Goal: Transaction & Acquisition: Subscribe to service/newsletter

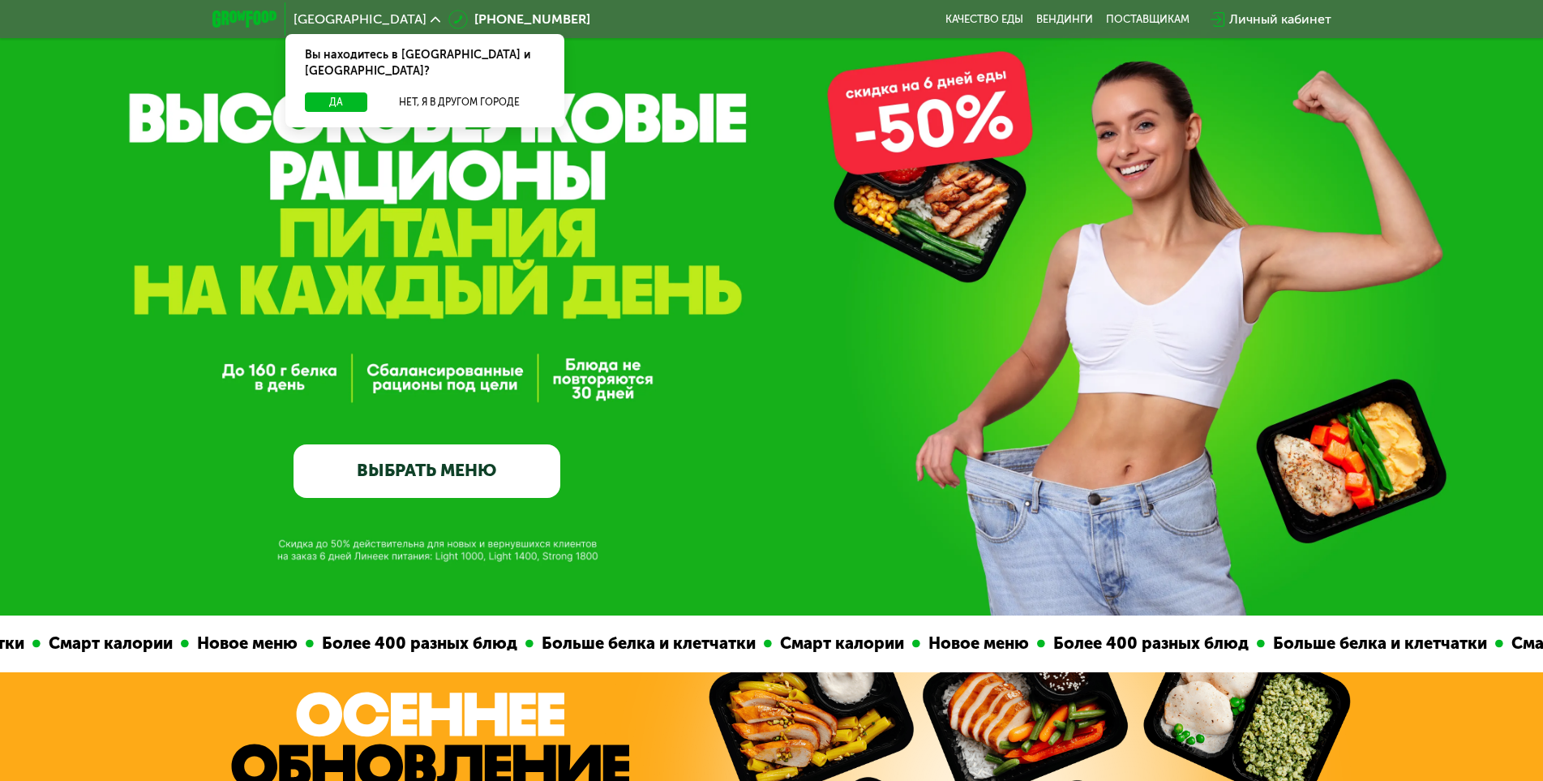
click at [1384, 656] on div "Смарт калории" at bounding box center [1314, 643] width 140 height 25
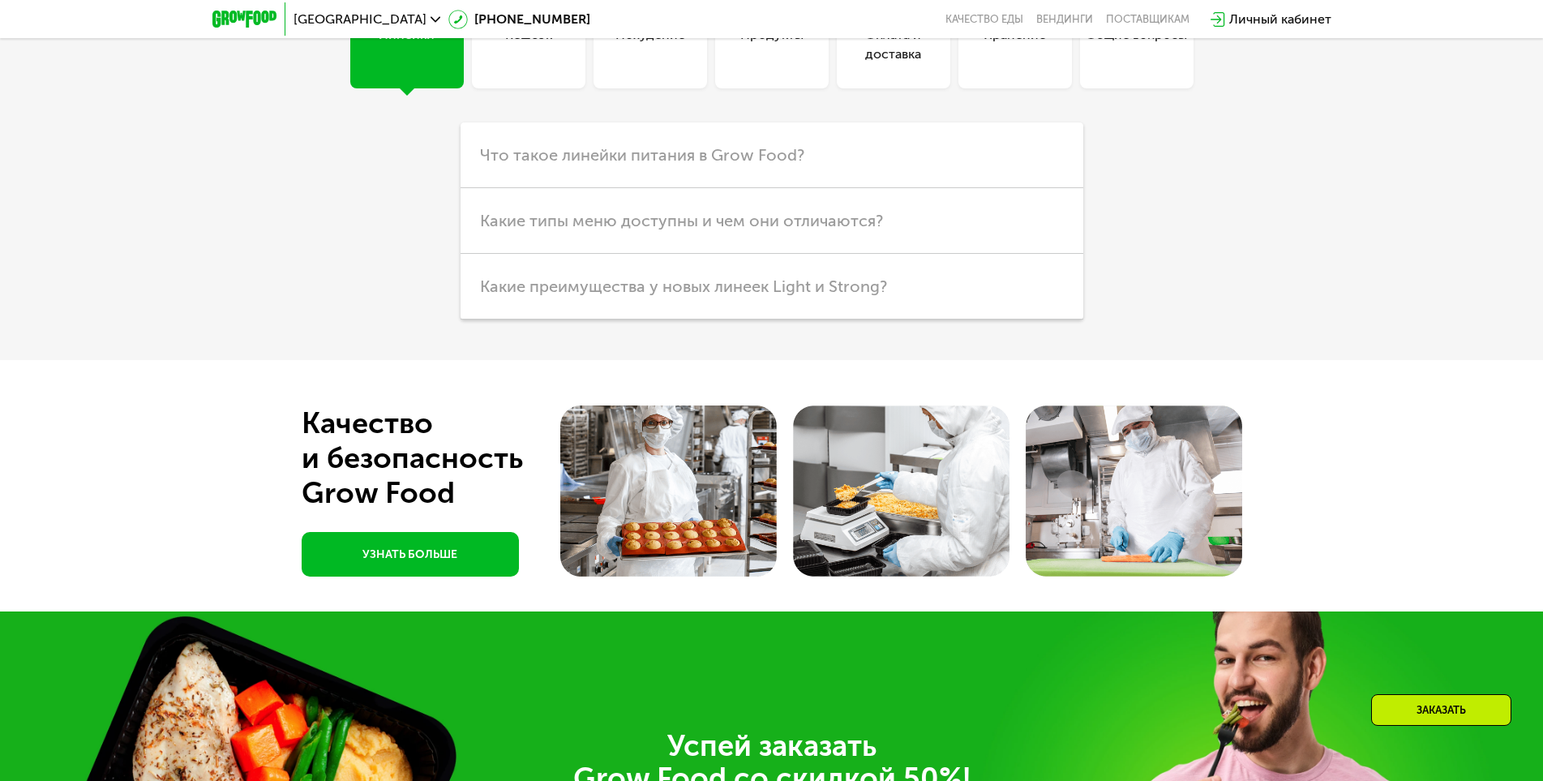
scroll to position [4591, 0]
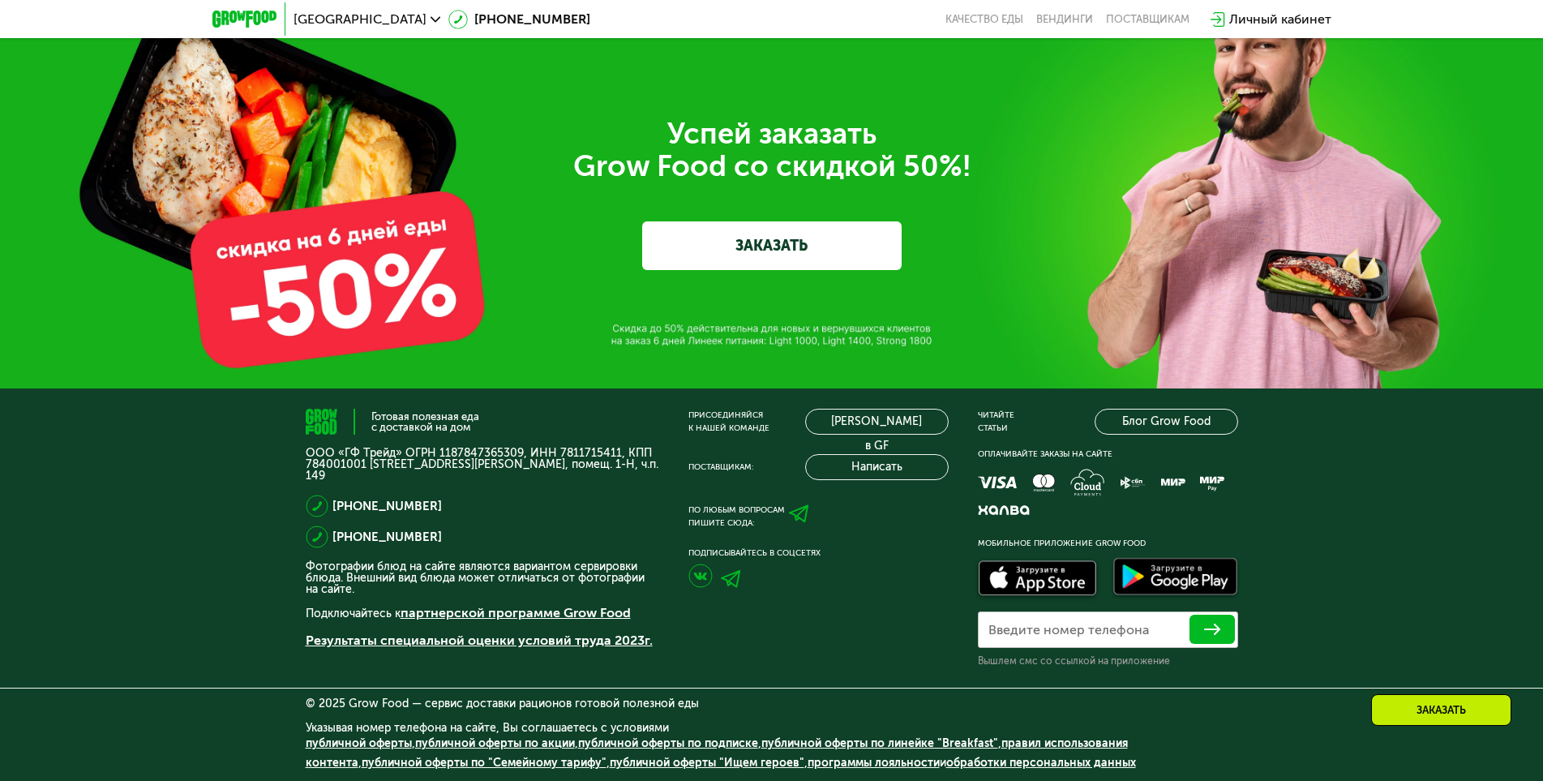
click at [672, 748] on link "публичной оферты по подписке" at bounding box center [668, 743] width 180 height 14
click at [607, 237] on div "Успей заказать  Grow Food со скидкой 50%! ЗАКАЗАТЬ" at bounding box center [772, 194] width 908 height 152
click at [730, 482] on div "Присоединяйся к нашей команде [PERSON_NAME] в GF Поставщикам: Написать По любым…" at bounding box center [819, 538] width 260 height 259
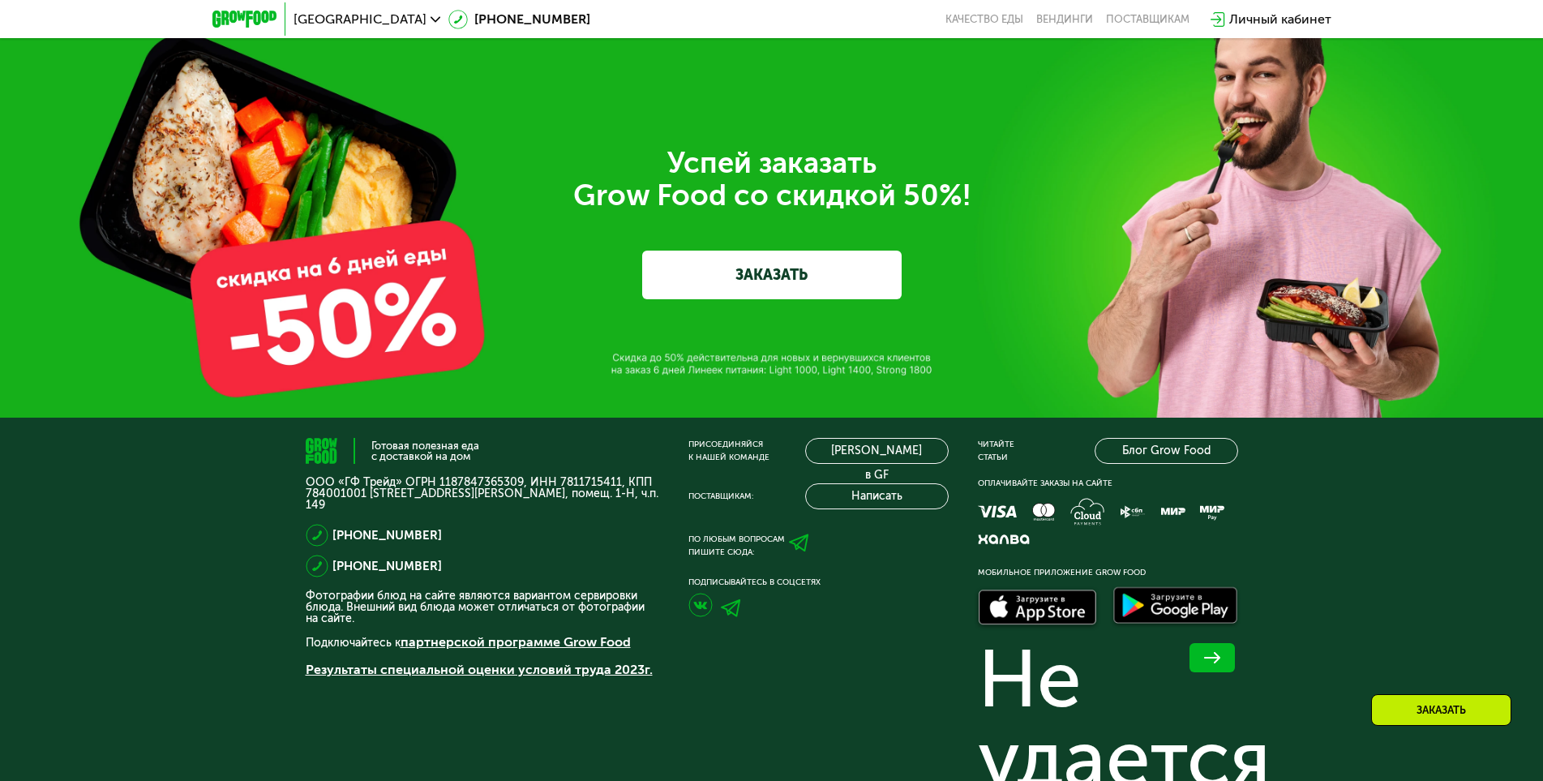
scroll to position [4625, 0]
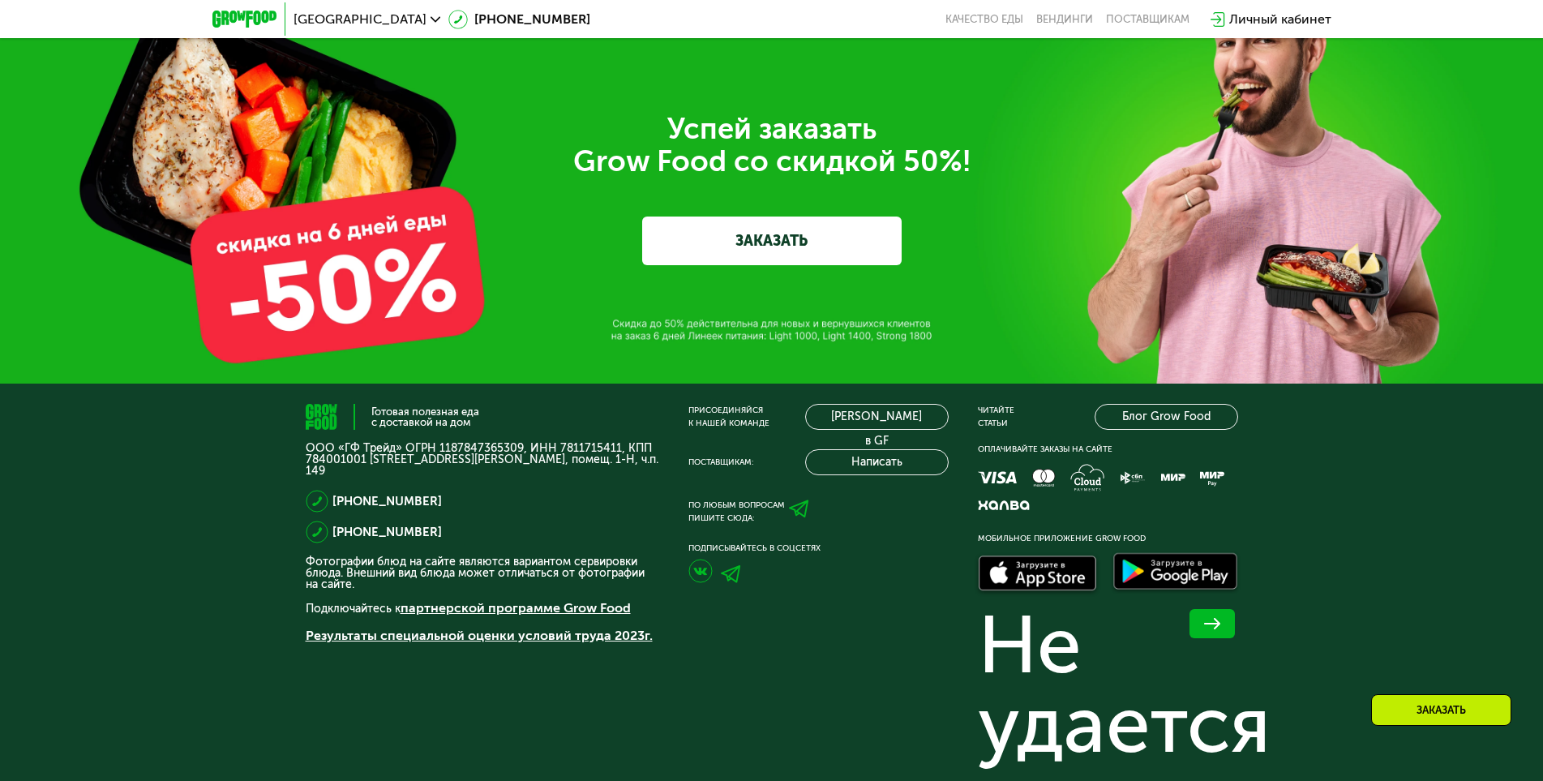
click at [535, 278] on div "Успей заказать  Grow Food со скидкой 50%! ЗАКАЗАТЬ" at bounding box center [771, 188] width 1543 height 389
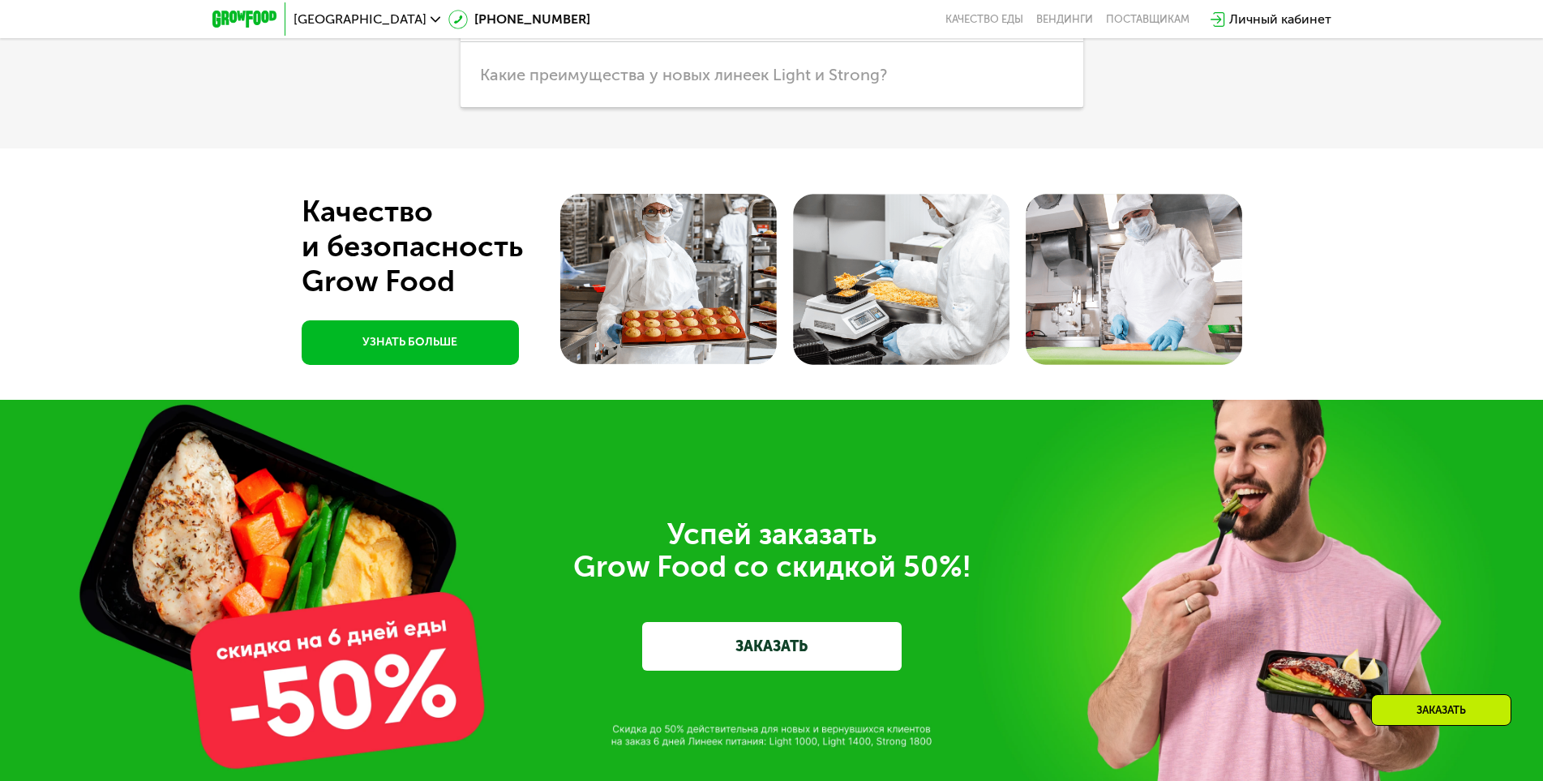
scroll to position [5112, 0]
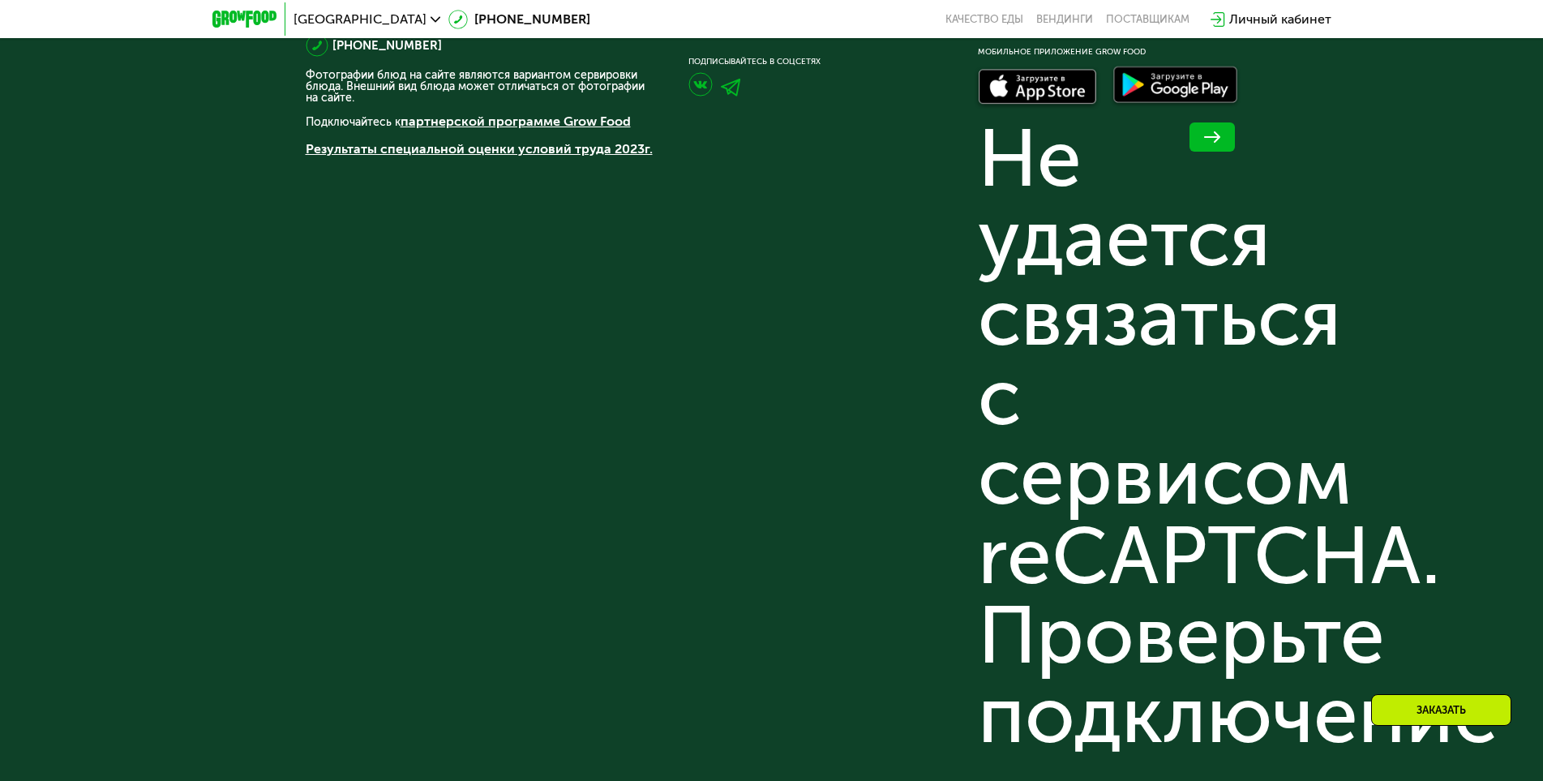
click at [514, 152] on link "Результаты специальной оценки условий труда 2023г." at bounding box center [479, 148] width 347 height 15
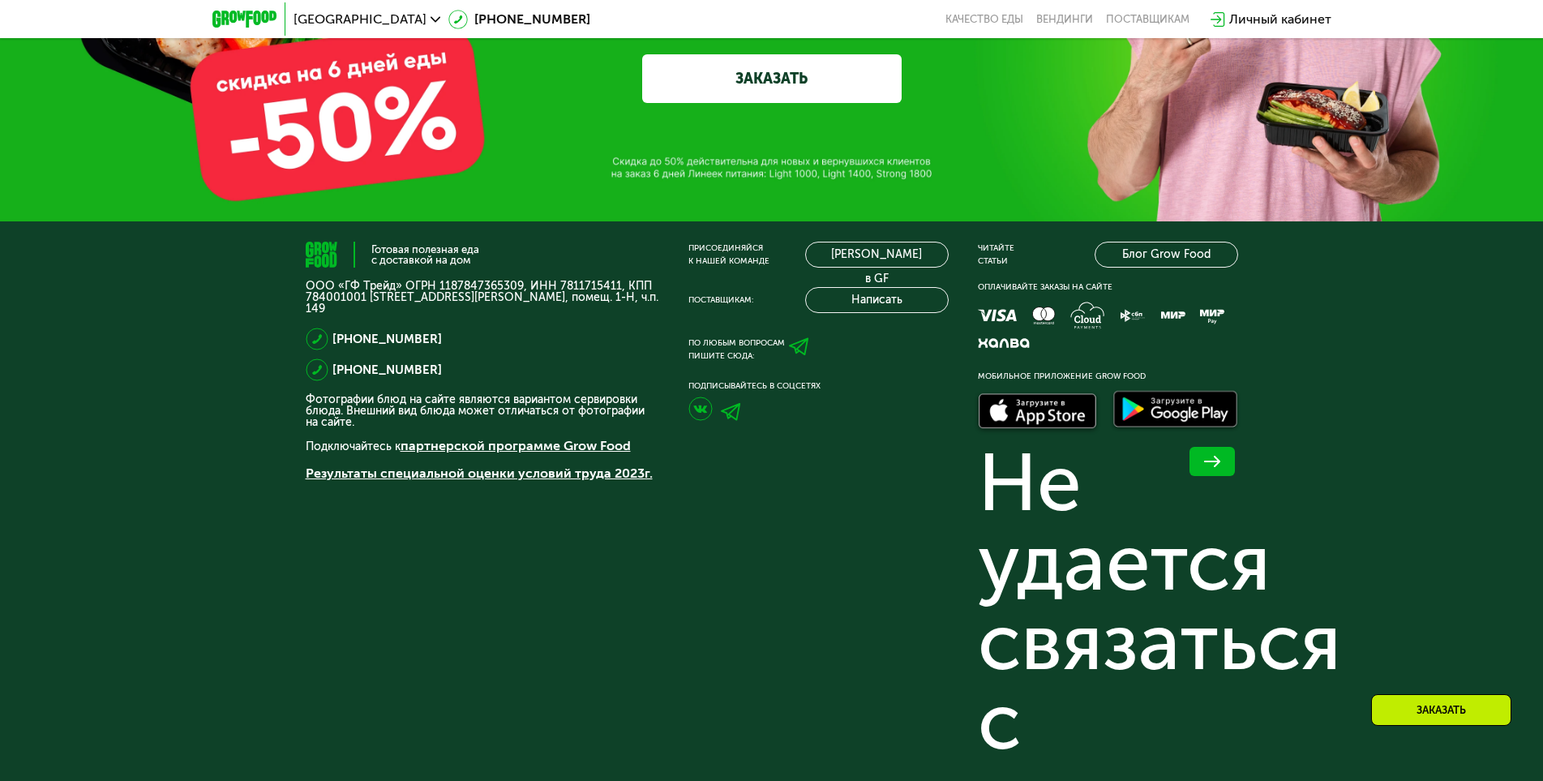
scroll to position [5437, 0]
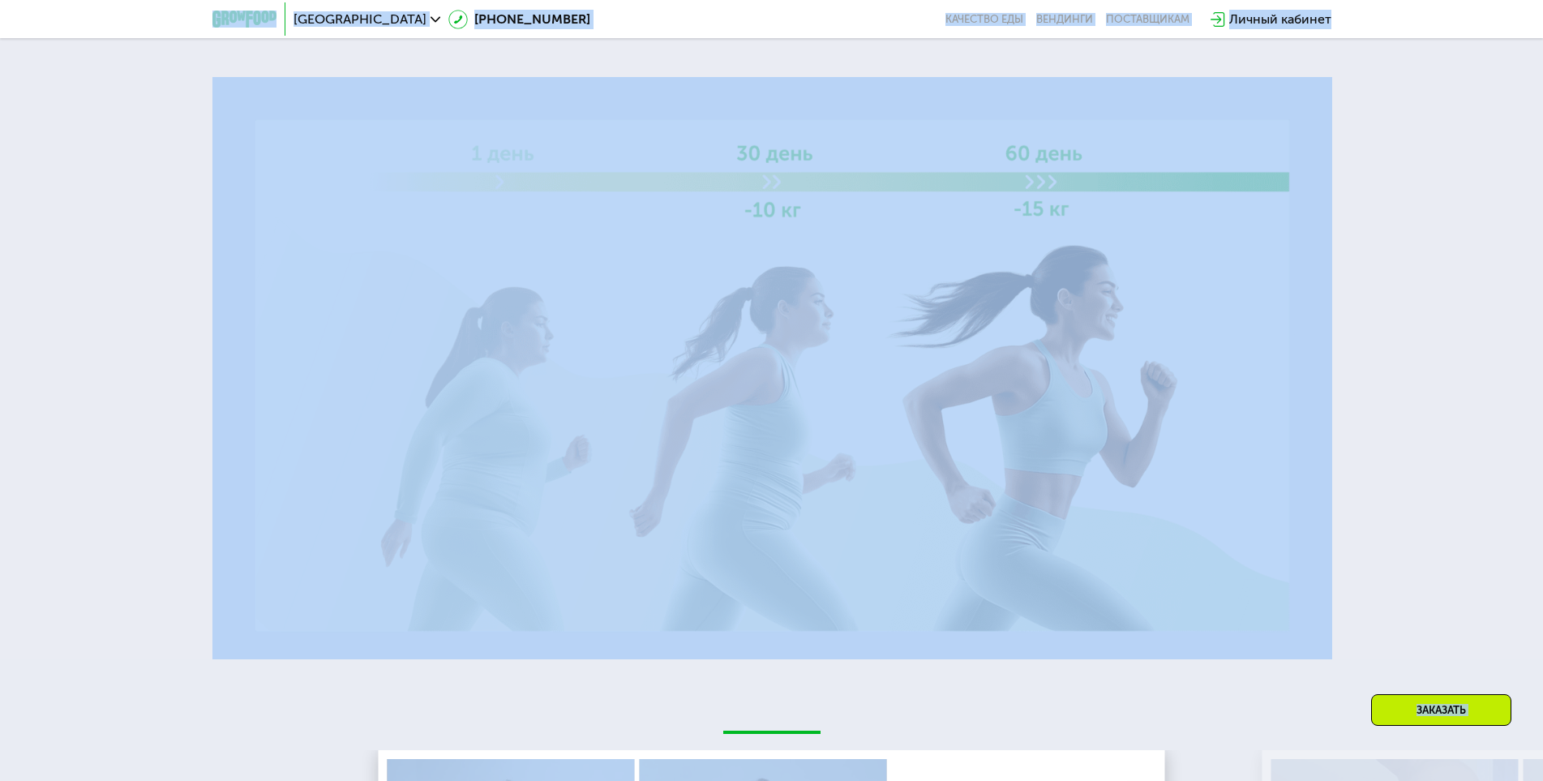
scroll to position [2577, 0]
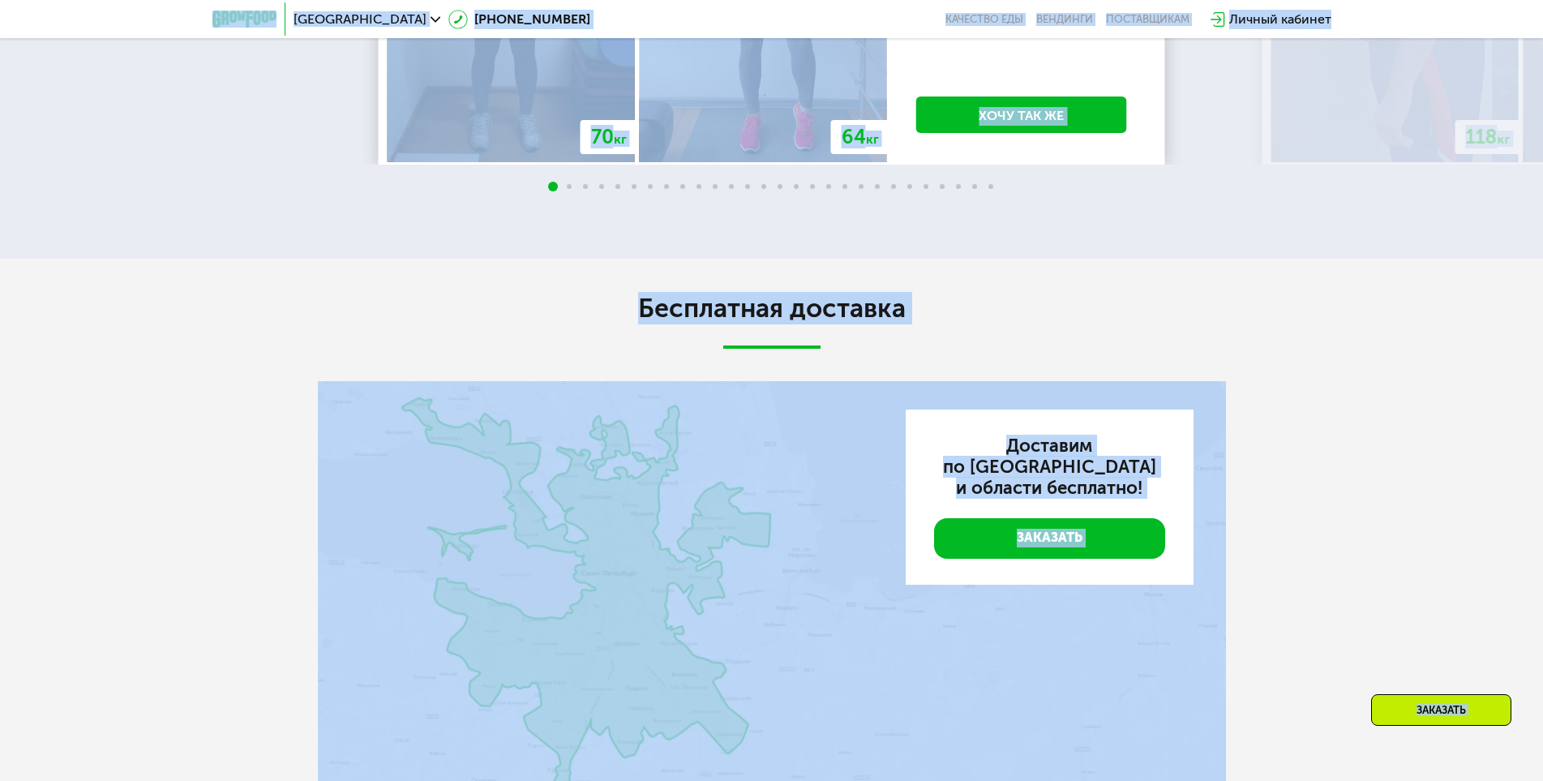
scroll to position [1286, 0]
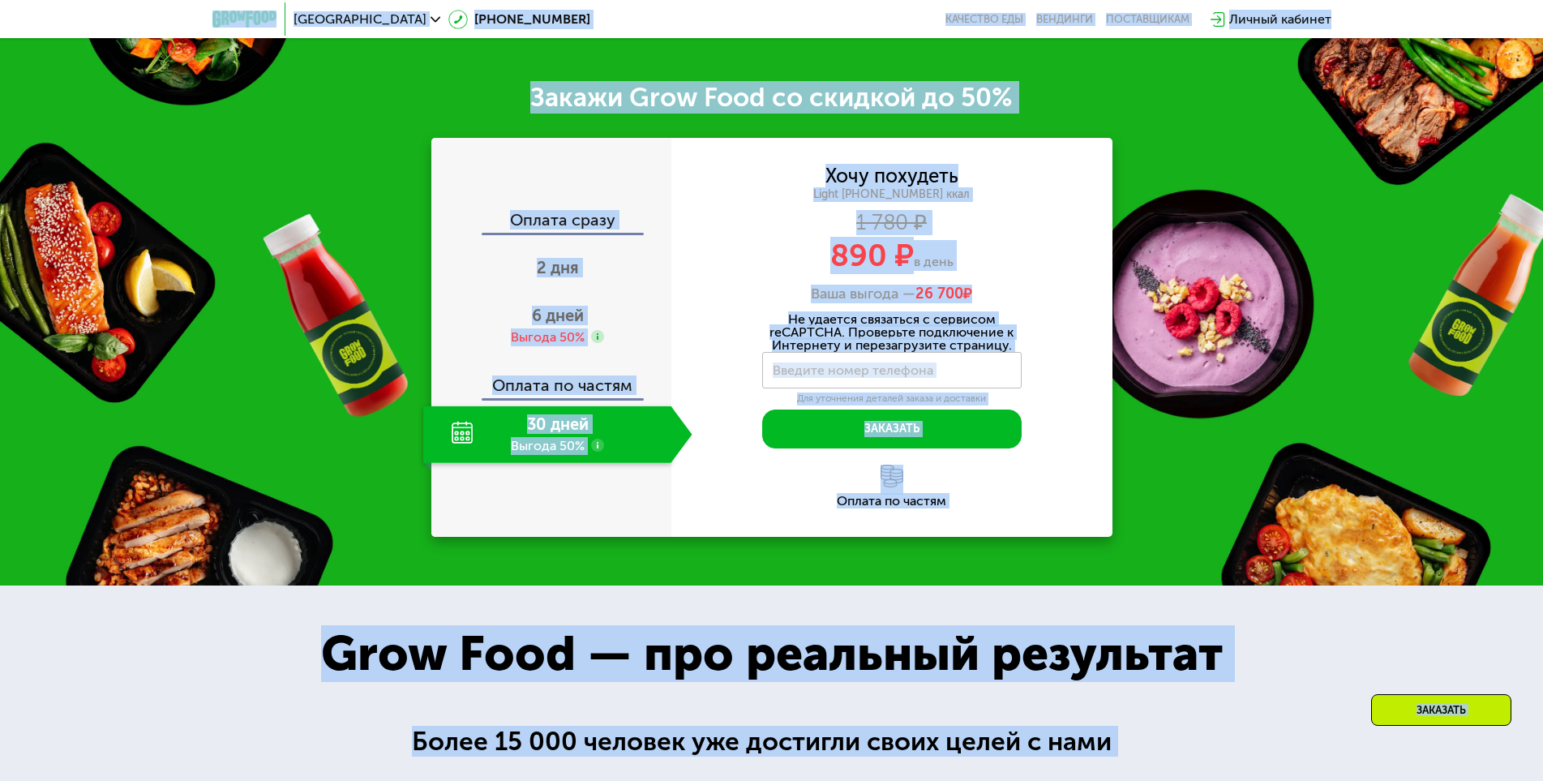
click at [445, 460] on div "30 дней Выгода 50%" at bounding box center [547, 434] width 248 height 57
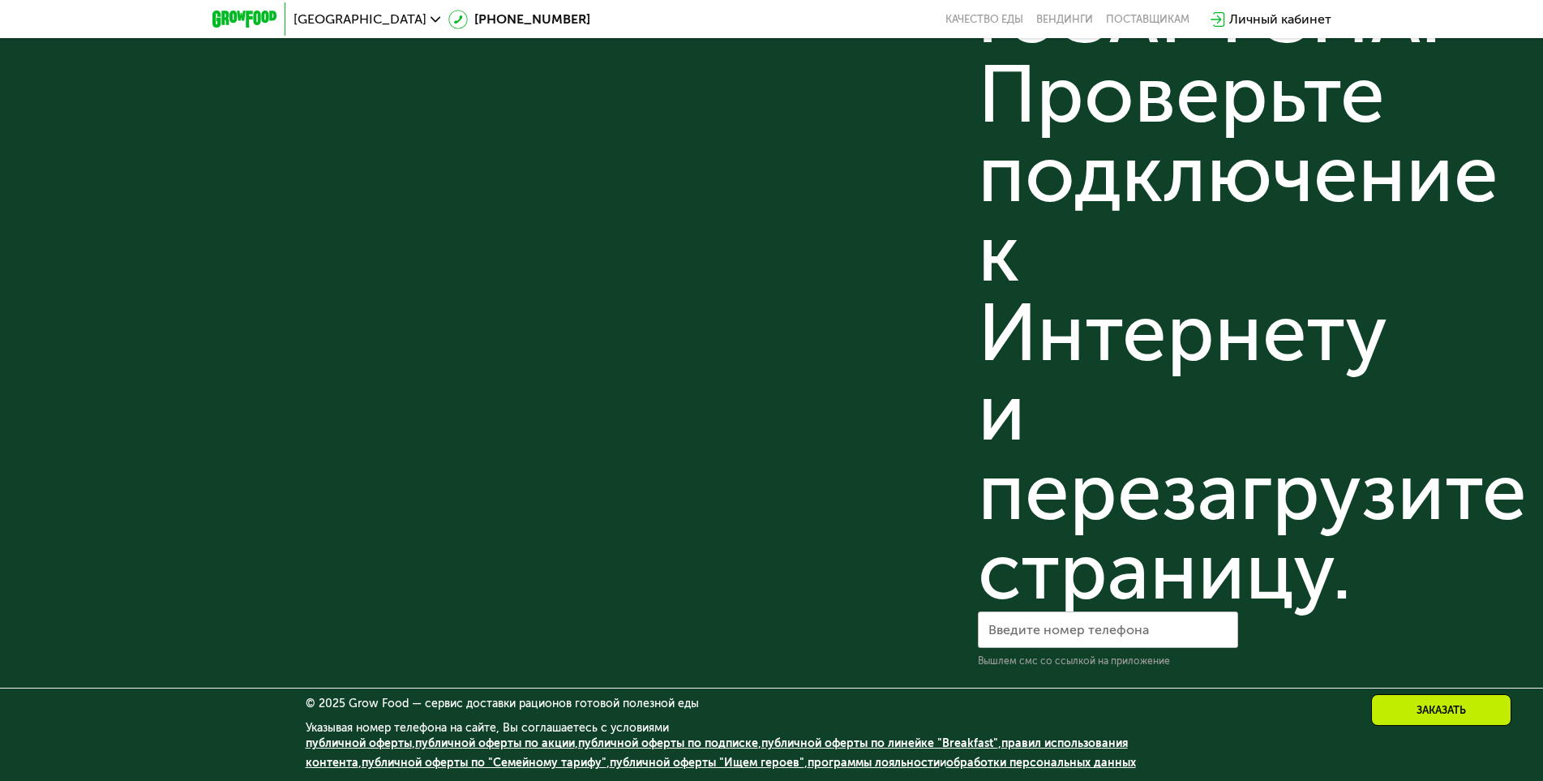
scroll to position [4686, 0]
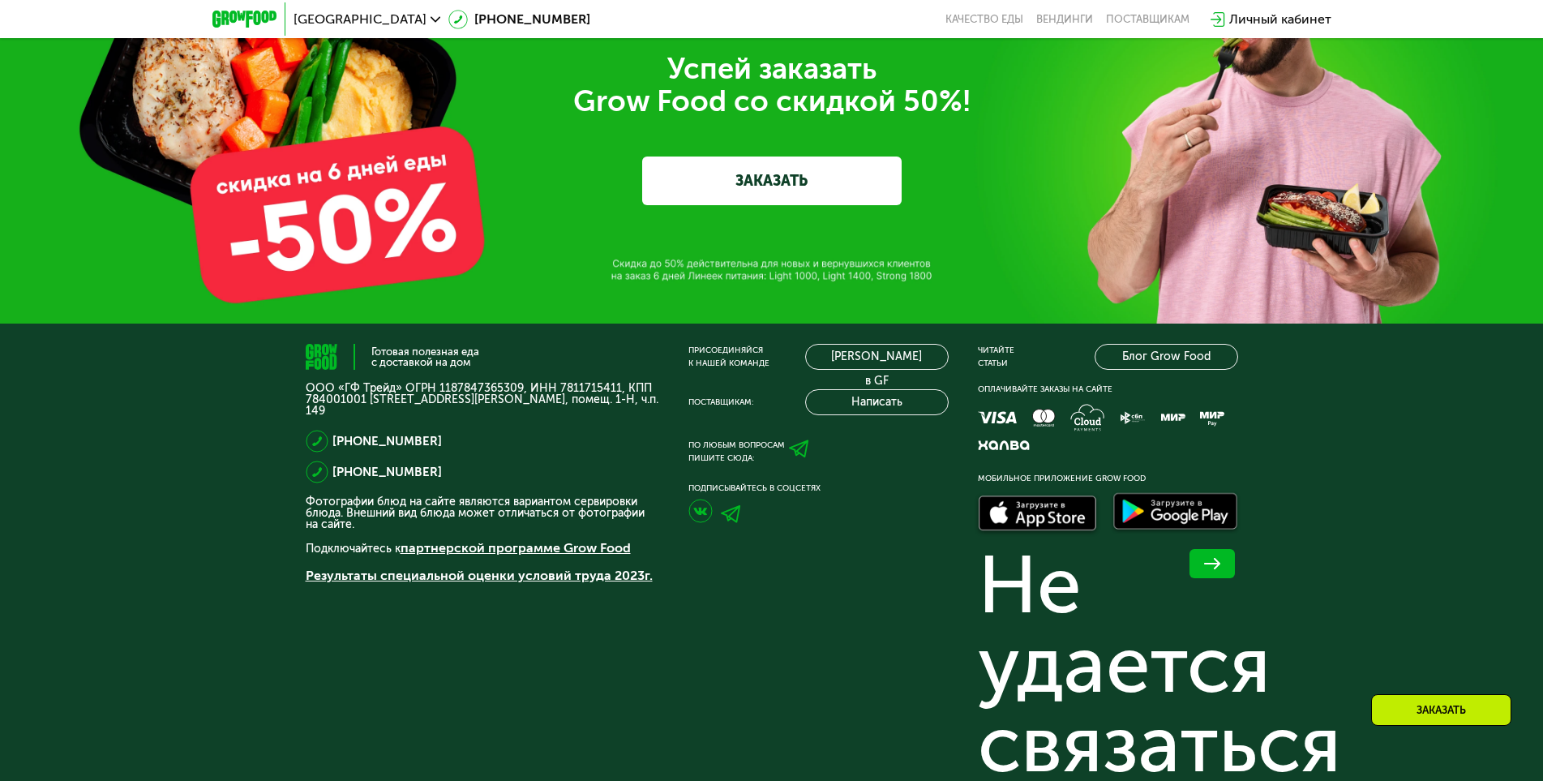
click at [764, 310] on div "Успей заказать  Grow Food со скидкой 50%! ЗАКАЗАТЬ" at bounding box center [771, 128] width 1543 height 389
click at [586, 397] on p "ООО «ГФ Трейд» ОГРН 1187847365309, ИНН 7811715411, КПП 784001001 [STREET_ADDRES…" at bounding box center [483, 400] width 354 height 34
